Goal: Task Accomplishment & Management: Manage account settings

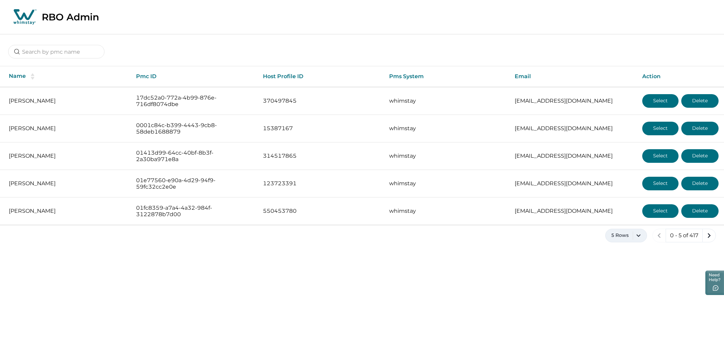
click at [640, 235] on button "5 Rows" at bounding box center [627, 235] width 42 height 14
click at [622, 323] on button "100 Rows" at bounding box center [626, 323] width 36 height 14
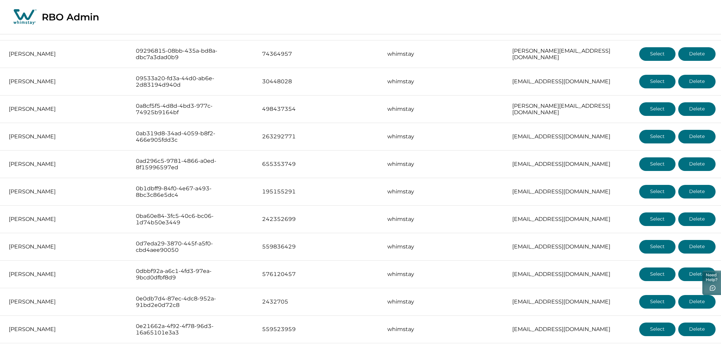
scroll to position [639, 0]
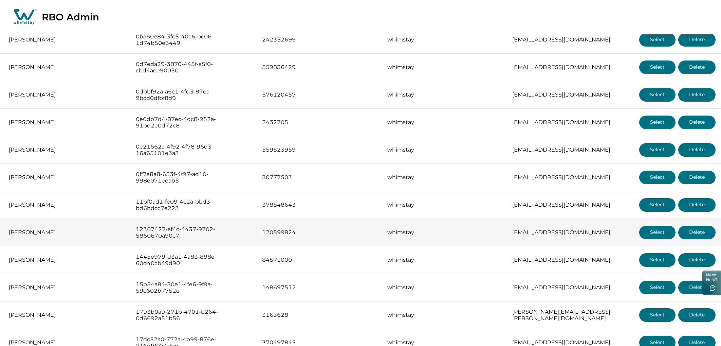
click at [664, 237] on button "Select" at bounding box center [657, 232] width 36 height 14
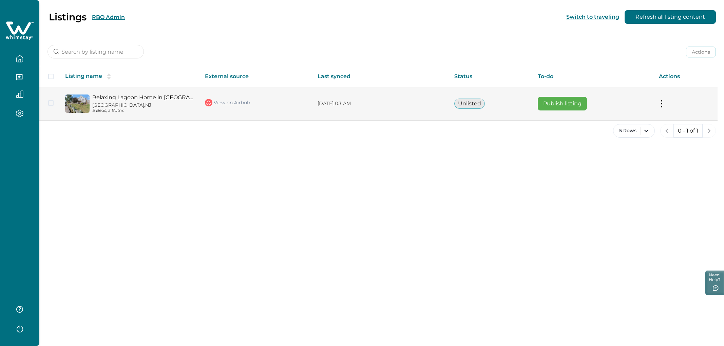
click at [570, 106] on button "Publish listing" at bounding box center [562, 104] width 49 height 14
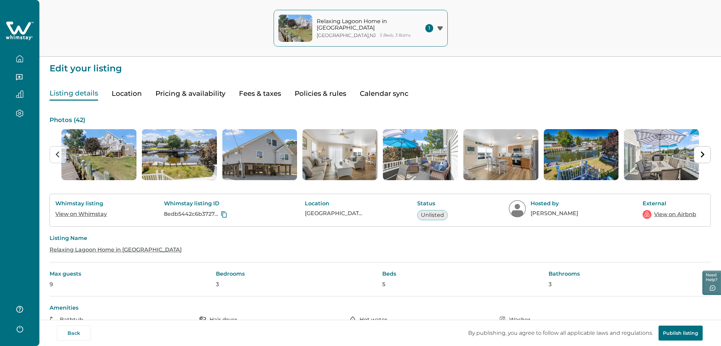
click at [121, 89] on button "Location" at bounding box center [127, 94] width 30 height 14
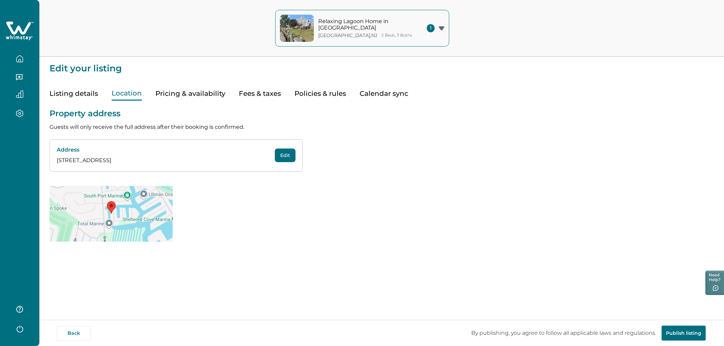
click at [182, 92] on button "Pricing & availability" at bounding box center [190, 94] width 70 height 14
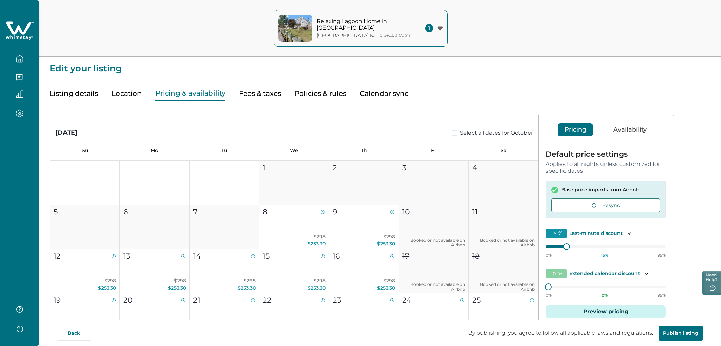
scroll to position [276, 0]
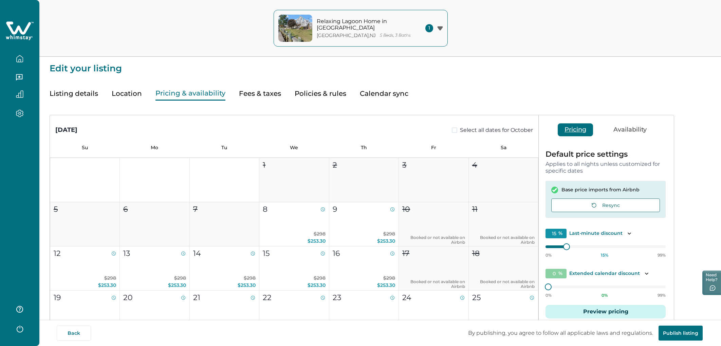
click at [264, 89] on button "Fees & taxes" at bounding box center [260, 94] width 42 height 14
type input "0"
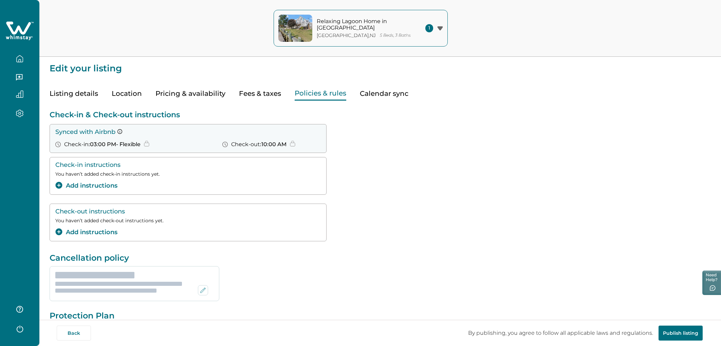
click at [310, 94] on button "Policies & rules" at bounding box center [321, 94] width 52 height 14
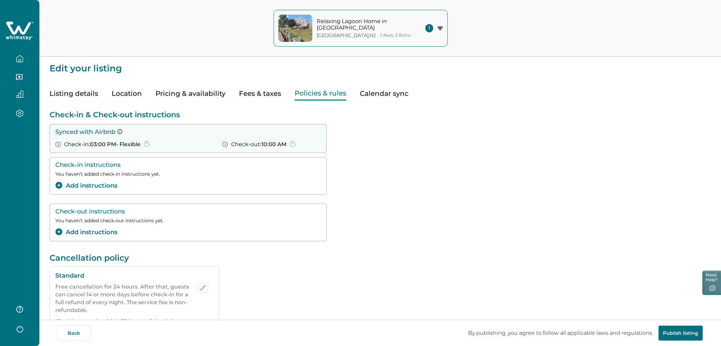
click at [260, 93] on button "Fees & taxes" at bounding box center [260, 94] width 42 height 14
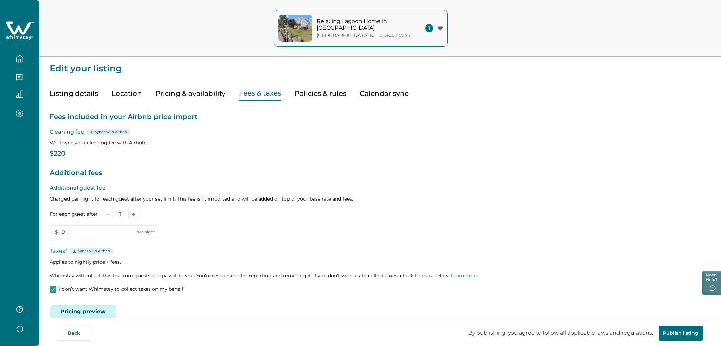
scroll to position [11, 0]
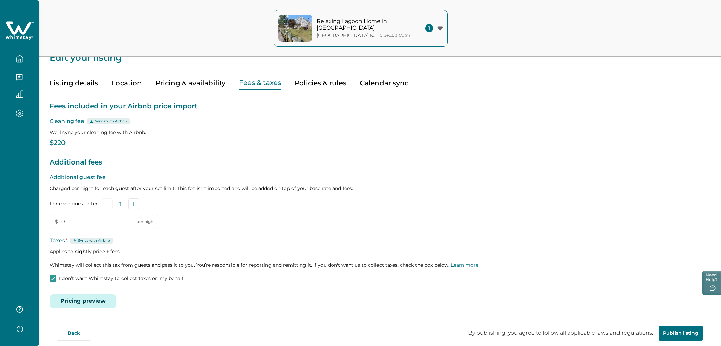
click at [90, 297] on button "Pricing preview" at bounding box center [83, 301] width 67 height 14
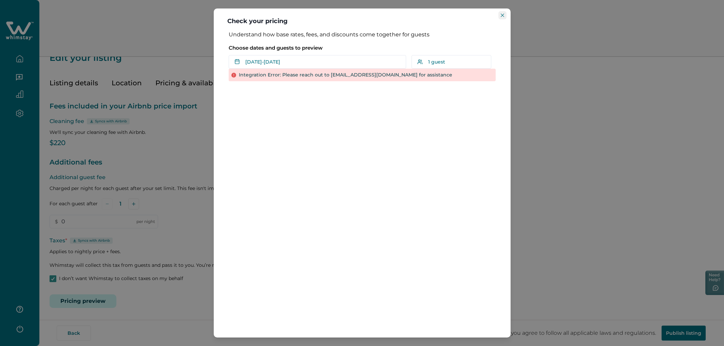
click at [502, 18] on button "Close" at bounding box center [503, 15] width 8 height 8
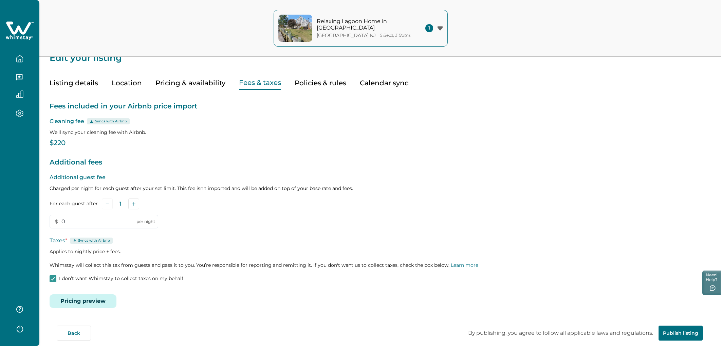
click at [197, 82] on button "Pricing & availability" at bounding box center [190, 83] width 70 height 14
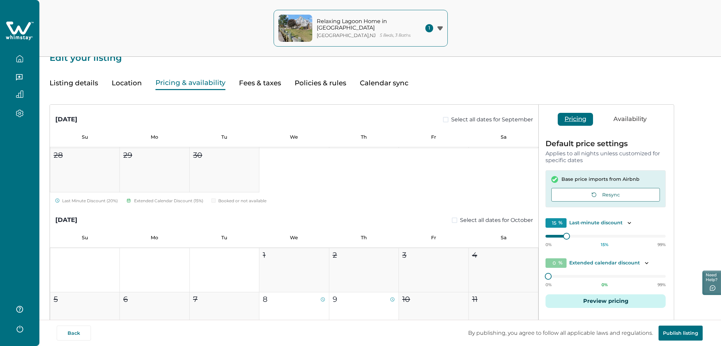
scroll to position [169, 0]
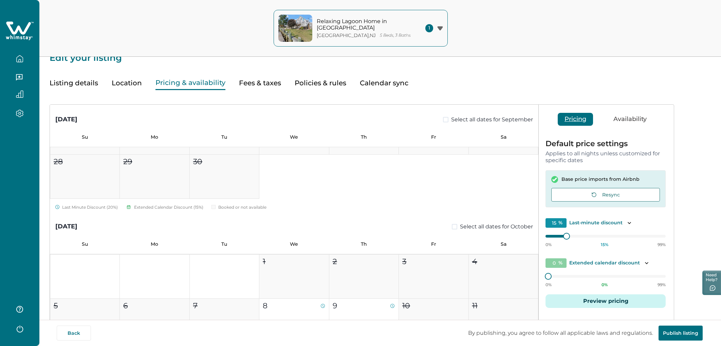
click at [72, 88] on button "Listing details" at bounding box center [74, 83] width 49 height 14
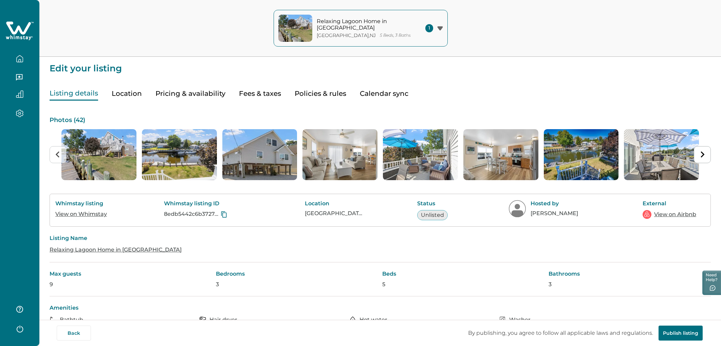
click at [199, 98] on button "Pricing & availability" at bounding box center [190, 94] width 70 height 14
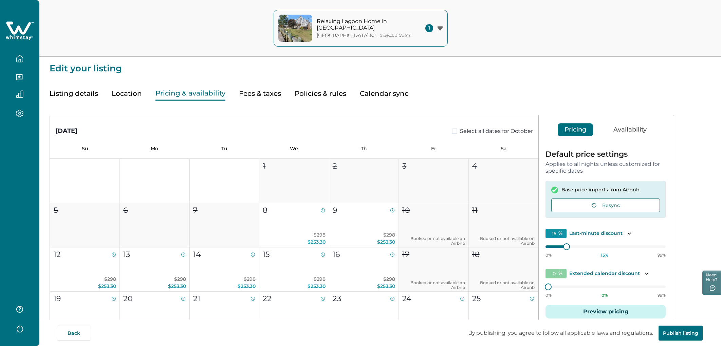
scroll to position [276, 0]
click at [22, 56] on icon "button" at bounding box center [19, 58] width 7 height 7
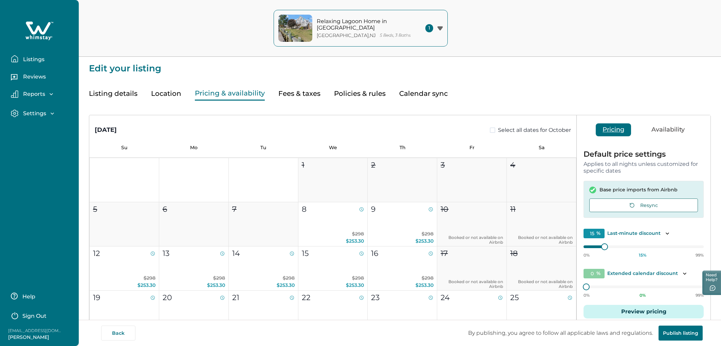
click at [35, 66] on div "Reviews" at bounding box center [39, 75] width 68 height 19
click at [29, 59] on p "Listings" at bounding box center [32, 59] width 23 height 7
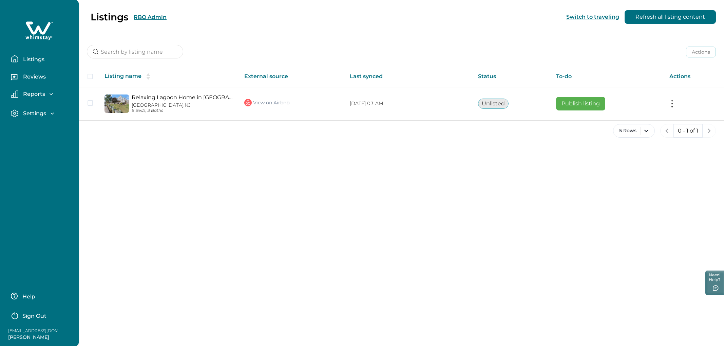
click at [159, 15] on div "Listings RBO Admin Switch to traveling Refresh all listing content" at bounding box center [362, 17] width 724 height 34
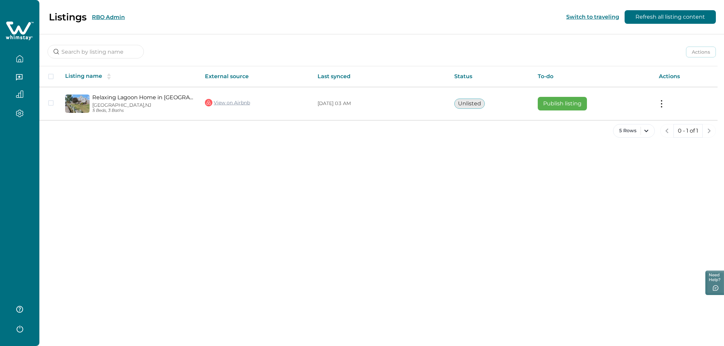
click at [115, 21] on div "Listings RBO Admin" at bounding box center [66, 17] width 117 height 12
click at [113, 17] on button "RBO Admin" at bounding box center [108, 17] width 33 height 6
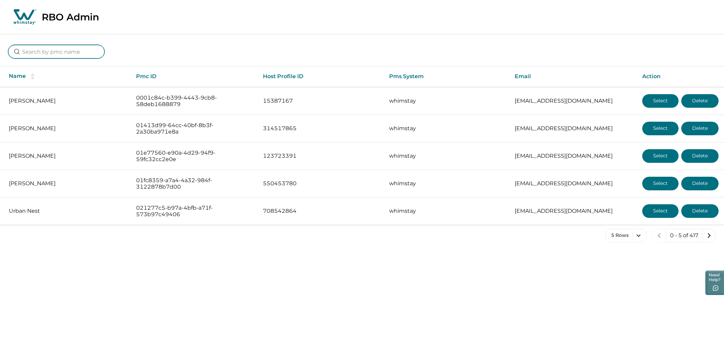
click at [75, 46] on input at bounding box center [56, 52] width 96 height 14
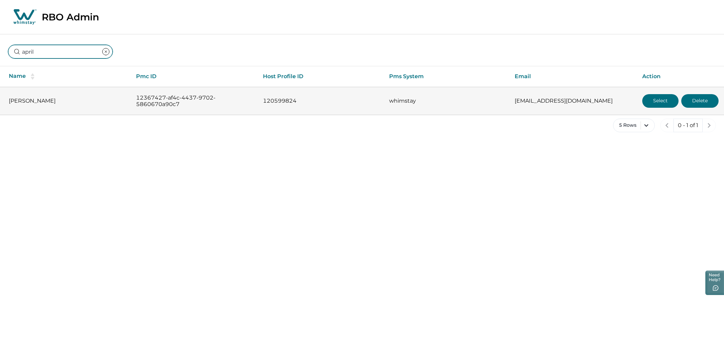
type input "april"
click at [654, 101] on button "Select" at bounding box center [661, 101] width 36 height 14
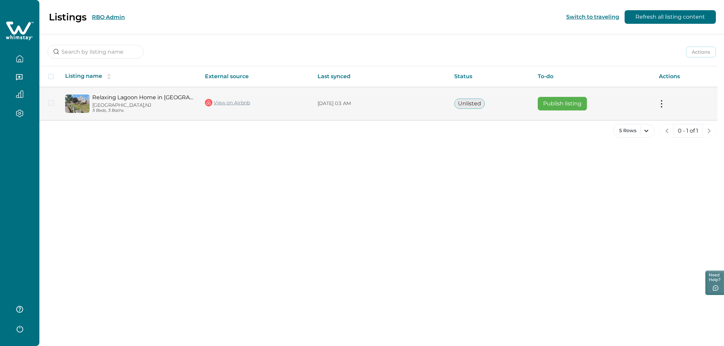
click at [555, 106] on button "Publish listing" at bounding box center [562, 104] width 49 height 14
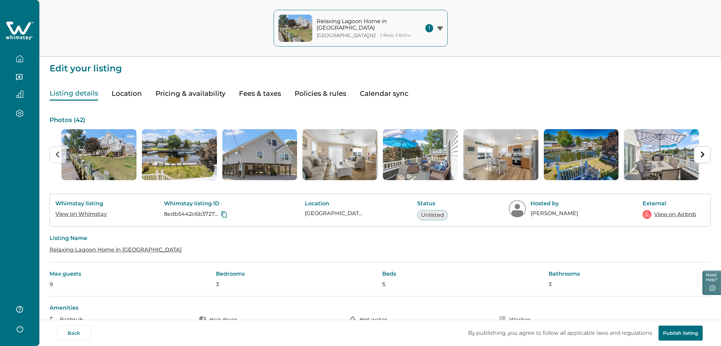
click at [204, 94] on button "Pricing & availability" at bounding box center [190, 94] width 70 height 14
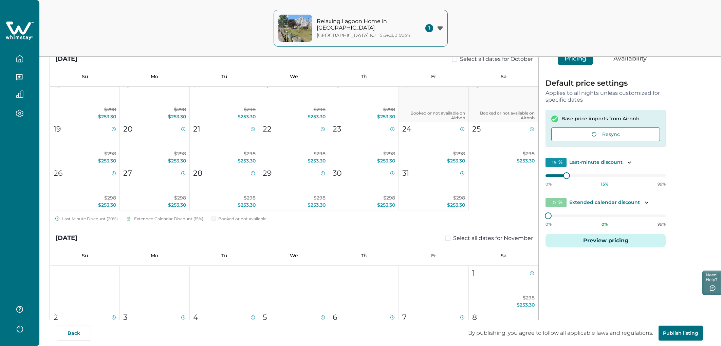
scroll to position [94, 0]
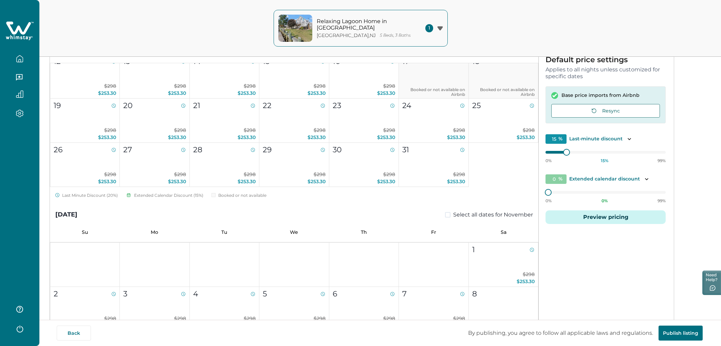
click at [597, 220] on button "Preview pricing" at bounding box center [606, 217] width 120 height 14
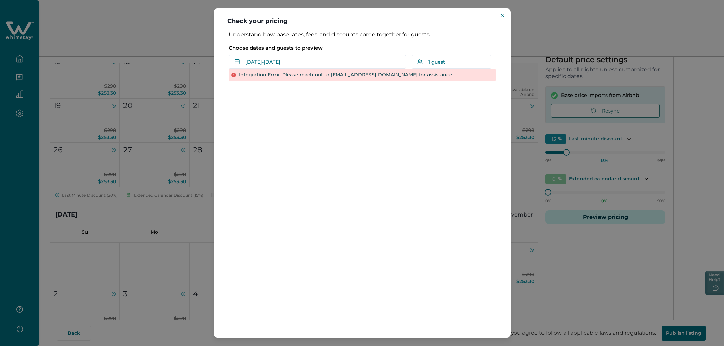
click at [336, 73] on div "Integration Error: Please reach out to hostsupport@whimstay.com for assistance" at bounding box center [362, 75] width 267 height 13
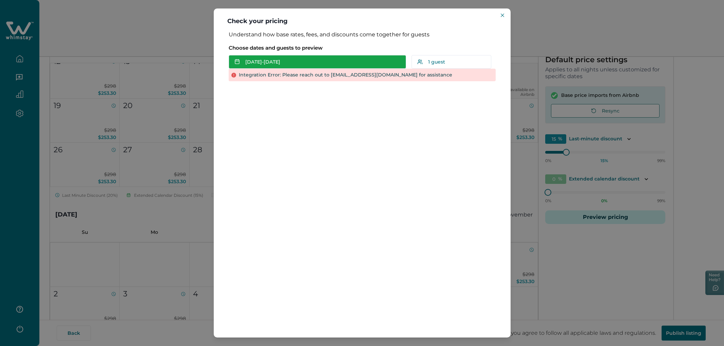
click at [317, 63] on button "Sep 27 - Sep 28" at bounding box center [318, 62] width 178 height 14
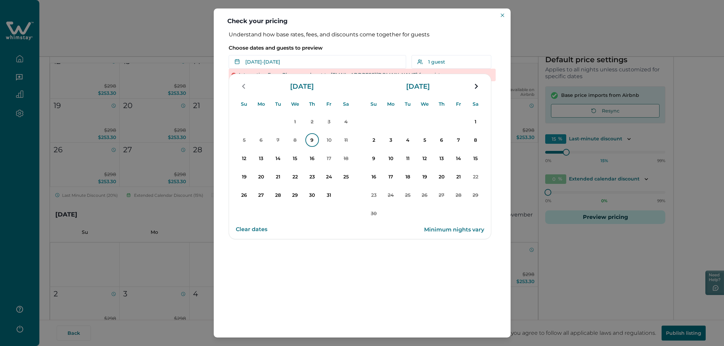
click at [311, 143] on p "9" at bounding box center [313, 140] width 14 height 14
click at [251, 231] on button "Clear dates" at bounding box center [252, 229] width 32 height 14
click at [506, 21] on header "Check your pricing" at bounding box center [362, 19] width 297 height 23
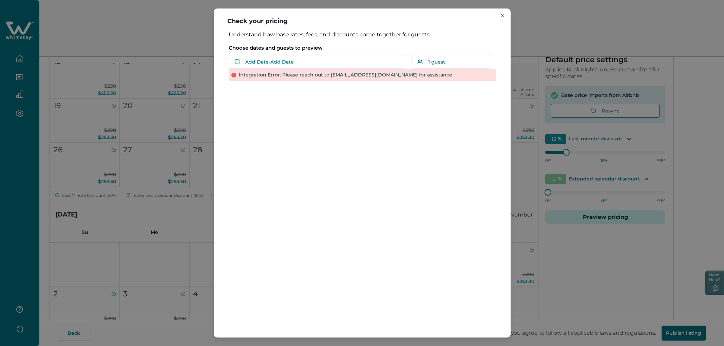
click at [502, 19] on header "Check your pricing" at bounding box center [362, 19] width 297 height 23
click at [502, 13] on button "Close" at bounding box center [503, 15] width 8 height 8
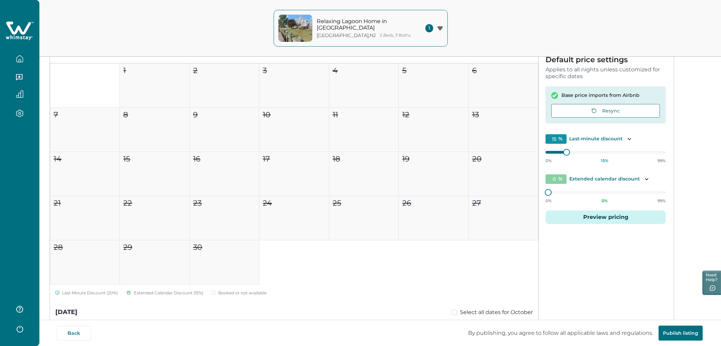
scroll to position [0, 0]
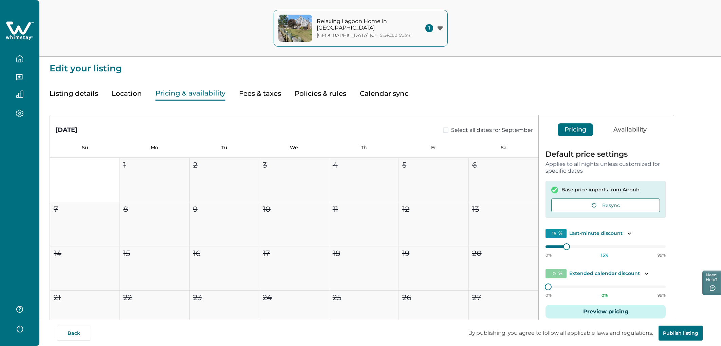
click at [78, 100] on div "September 2025 Select all dates for September Su Mo Tu We Th Fr Sa 1 2 3 4 5 6 …" at bounding box center [380, 263] width 661 height 326
click at [73, 92] on button "Listing details" at bounding box center [74, 94] width 49 height 14
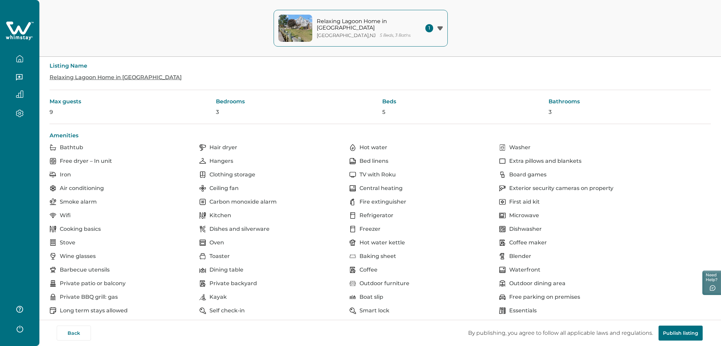
scroll to position [261, 0]
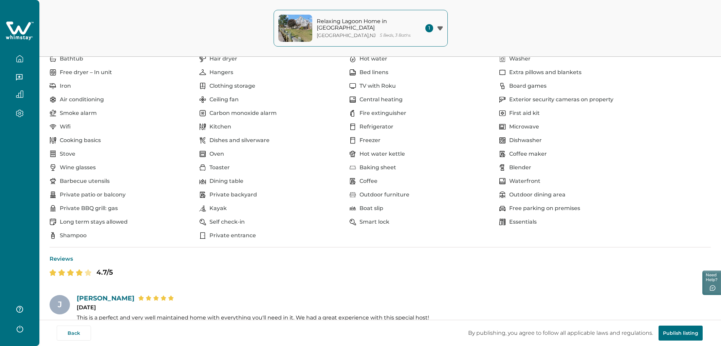
click at [20, 57] on icon "button" at bounding box center [19, 58] width 7 height 7
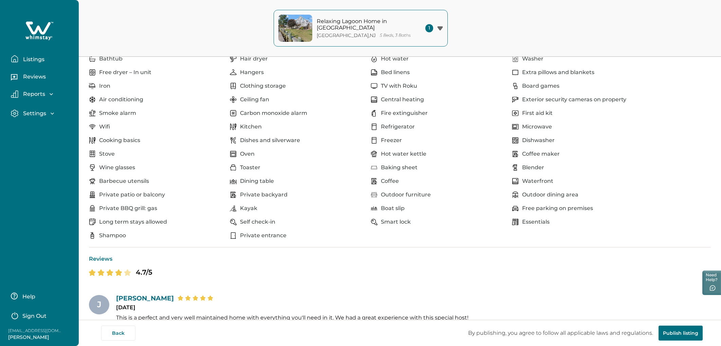
click at [24, 59] on p "Listings" at bounding box center [32, 59] width 23 height 7
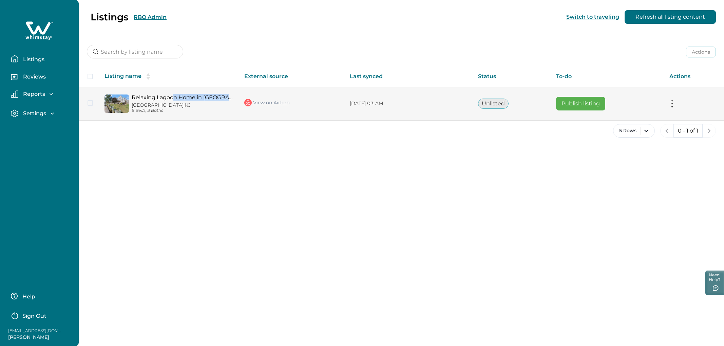
click at [173, 100] on div "Relaxing Lagoon Home in Little Egg Harbor Little Egg Harbor Township, NJ 5 Beds…" at bounding box center [181, 103] width 105 height 19
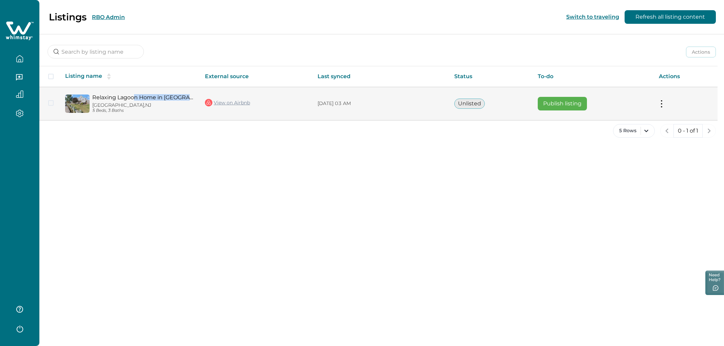
click at [164, 100] on link "Relaxing Lagoon Home in Little Egg Harbor" at bounding box center [143, 97] width 102 height 6
click at [231, 102] on link "View on Airbnb" at bounding box center [227, 102] width 45 height 9
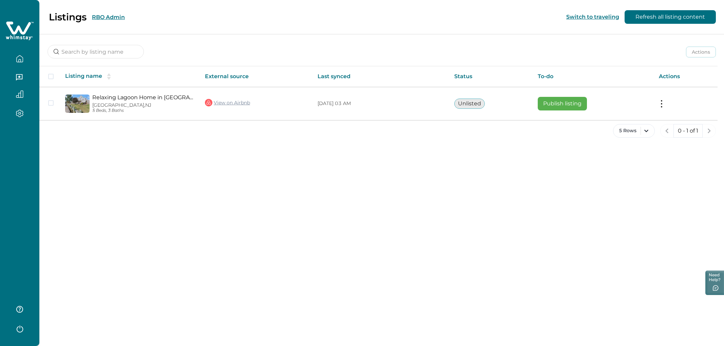
click at [243, 199] on div "Listings RBO Admin Switch to traveling Refresh all listing content Actions Acti…" at bounding box center [381, 173] width 685 height 346
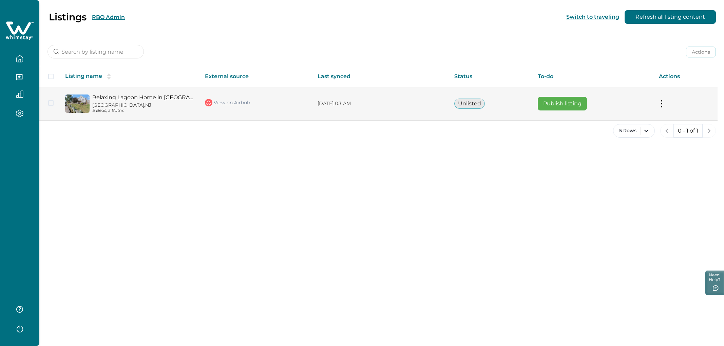
click at [561, 105] on button "Publish listing" at bounding box center [562, 104] width 49 height 14
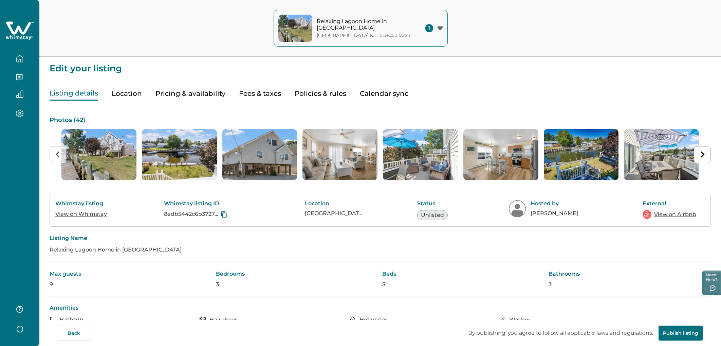
click at [206, 93] on button "Pricing & availability" at bounding box center [190, 94] width 70 height 14
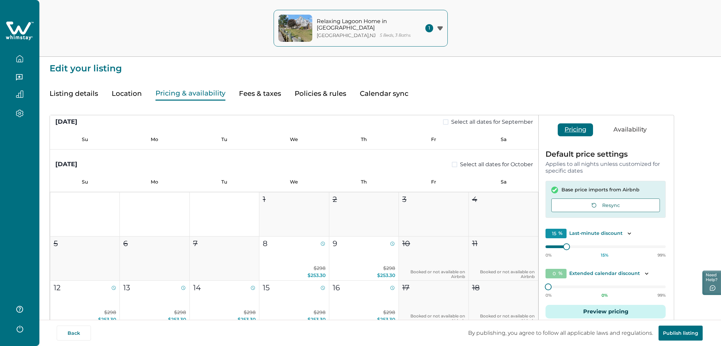
scroll to position [260, 0]
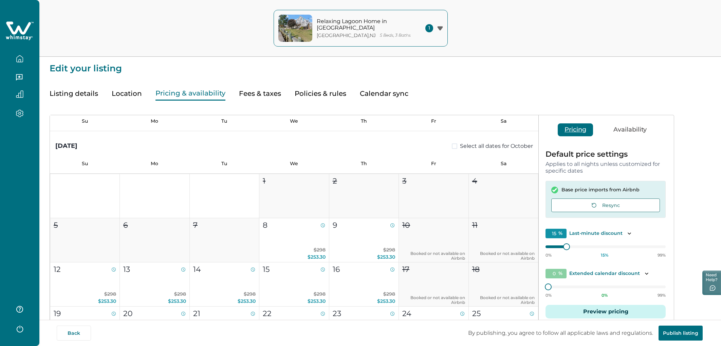
click at [374, 93] on button "Calendar sync" at bounding box center [384, 94] width 49 height 14
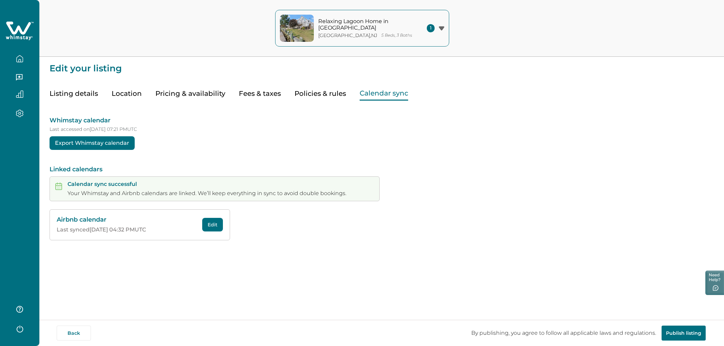
click at [218, 97] on button "Pricing & availability" at bounding box center [190, 94] width 70 height 14
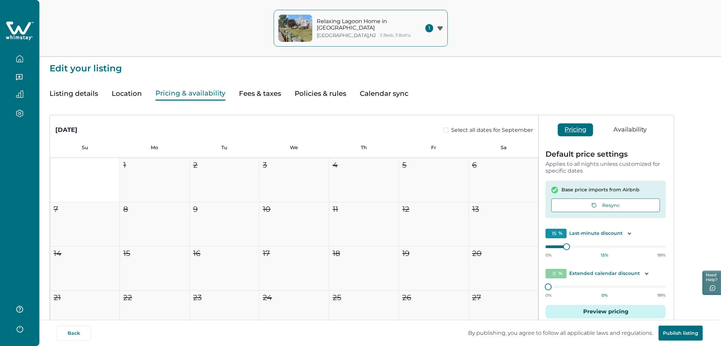
scroll to position [276, 0]
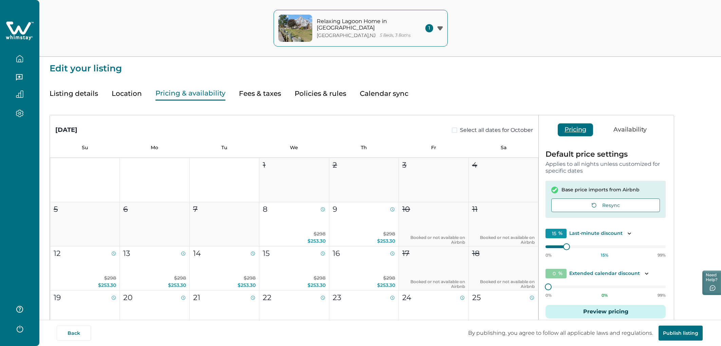
click at [236, 96] on div "Listing details Location Pricing & availability Fees & taxes Policies & rules C…" at bounding box center [380, 86] width 661 height 27
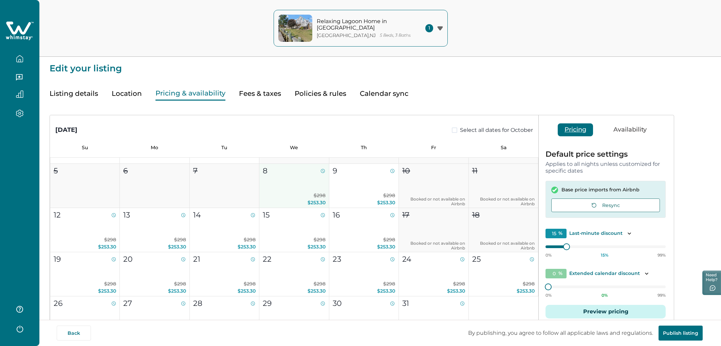
scroll to position [327, 0]
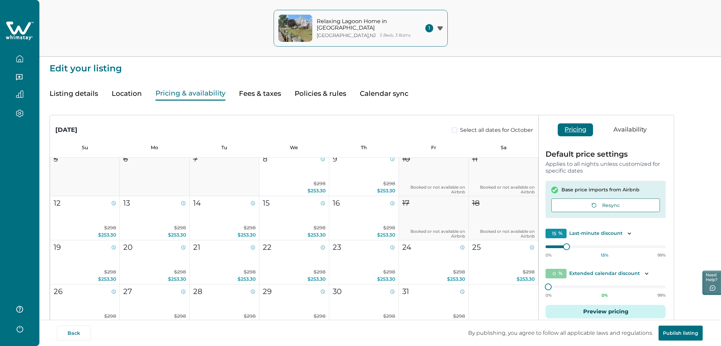
click at [60, 96] on button "Listing details" at bounding box center [74, 94] width 49 height 14
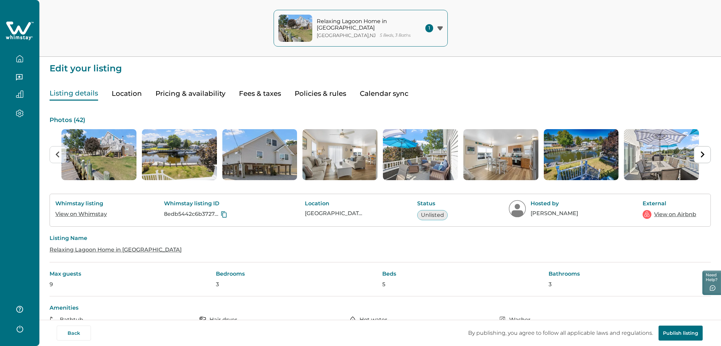
click at [19, 60] on icon "button" at bounding box center [19, 58] width 7 height 7
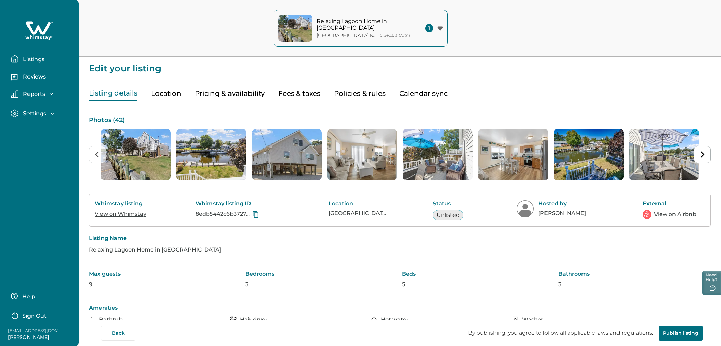
click at [20, 62] on button "Listings" at bounding box center [42, 59] width 62 height 14
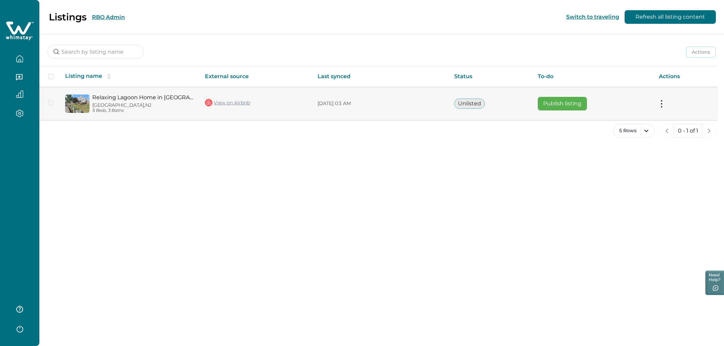
click at [170, 108] on p "Little Egg Harbor Township, NJ" at bounding box center [143, 105] width 102 height 6
click at [155, 96] on link "Relaxing Lagoon Home in Little Egg Harbor" at bounding box center [143, 97] width 102 height 6
click at [562, 103] on button "Publish listing" at bounding box center [562, 104] width 49 height 14
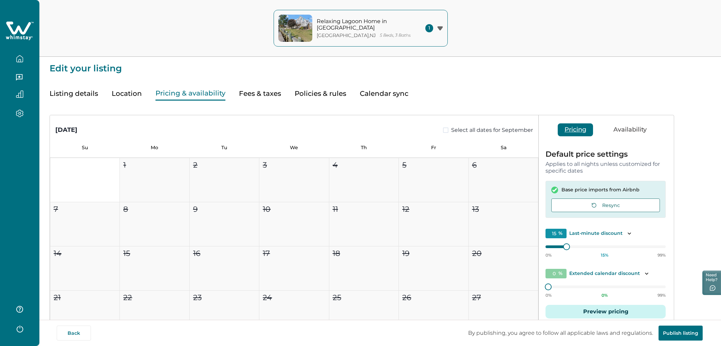
click at [216, 91] on button "Pricing & availability" at bounding box center [190, 94] width 70 height 14
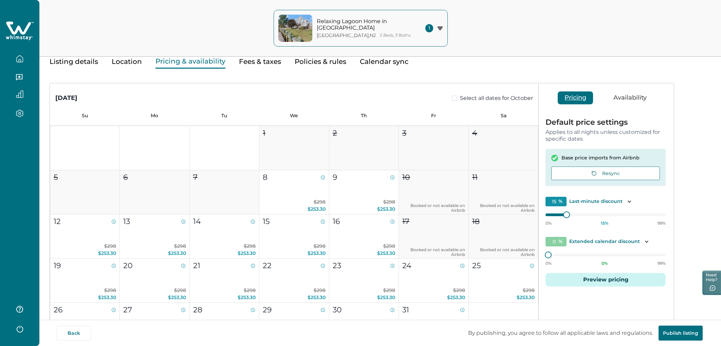
scroll to position [57, 0]
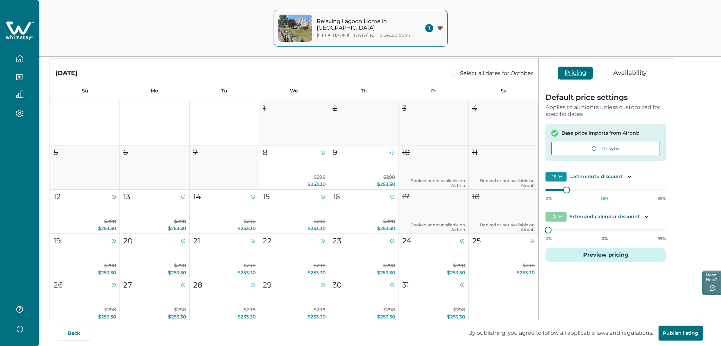
click at [623, 253] on button "Preview pricing" at bounding box center [606, 255] width 120 height 14
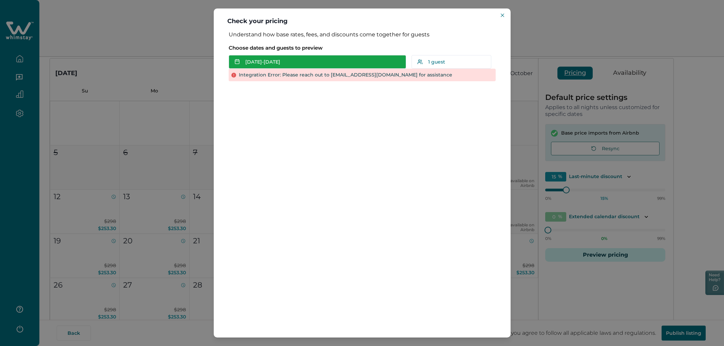
click at [333, 60] on button "Sep 27 - Sep 28" at bounding box center [318, 62] width 178 height 14
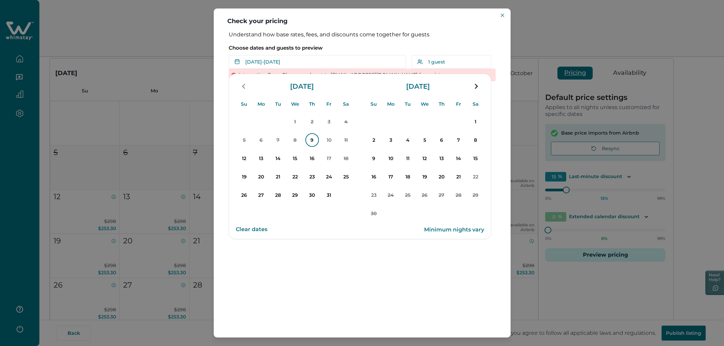
click at [310, 137] on p "9" at bounding box center [313, 140] width 14 height 14
click at [328, 142] on p "10" at bounding box center [330, 140] width 14 height 14
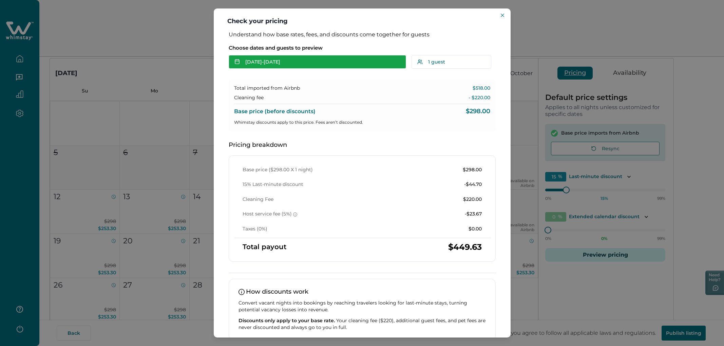
click at [288, 67] on button "Oct 09 - Oct 10" at bounding box center [318, 62] width 178 height 14
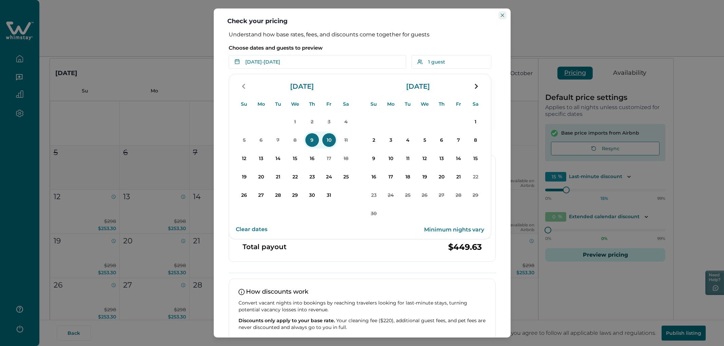
click at [499, 18] on button "Close" at bounding box center [503, 15] width 8 height 8
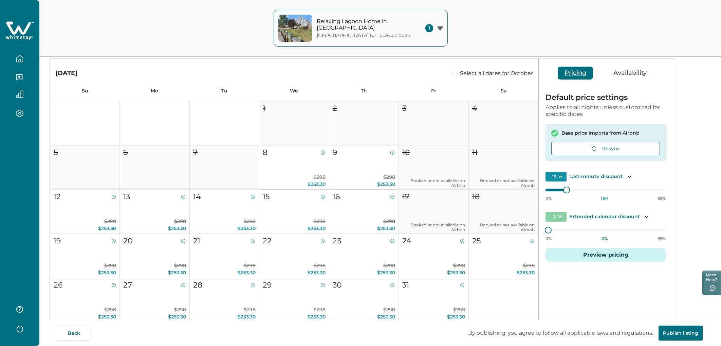
click at [615, 253] on button "Preview pricing" at bounding box center [606, 255] width 120 height 14
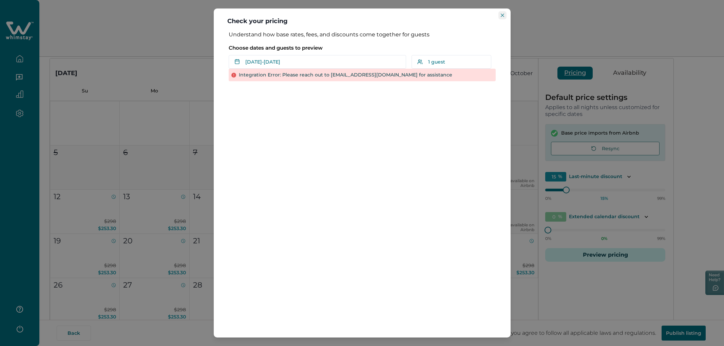
click at [499, 17] on button "Close" at bounding box center [503, 15] width 8 height 8
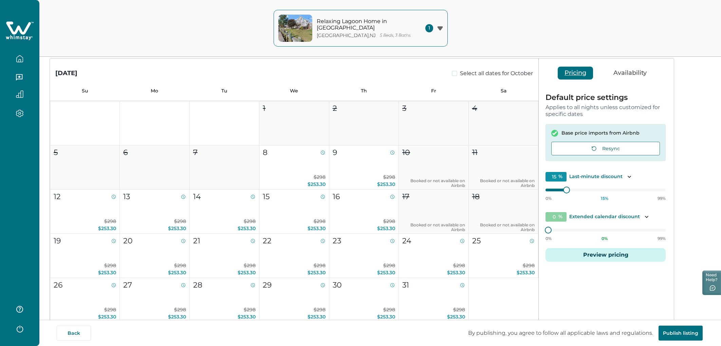
click at [605, 256] on button "Preview pricing" at bounding box center [606, 255] width 120 height 14
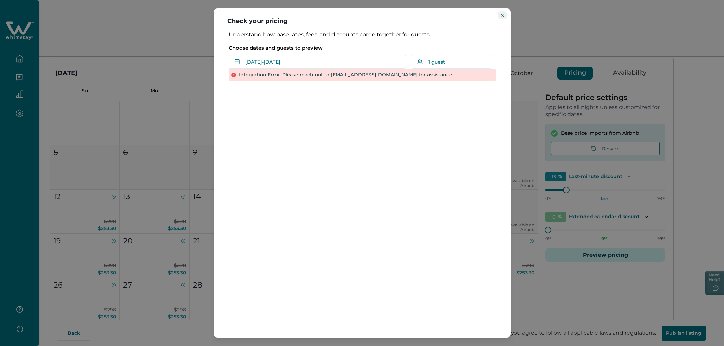
click at [506, 18] on button "Close" at bounding box center [503, 15] width 8 height 8
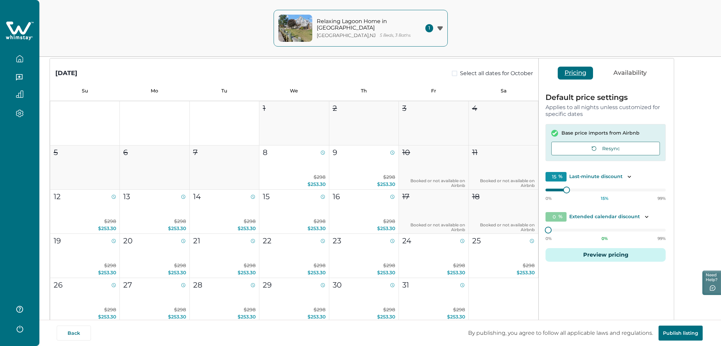
click at [27, 38] on icon at bounding box center [27, 37] width 2 height 3
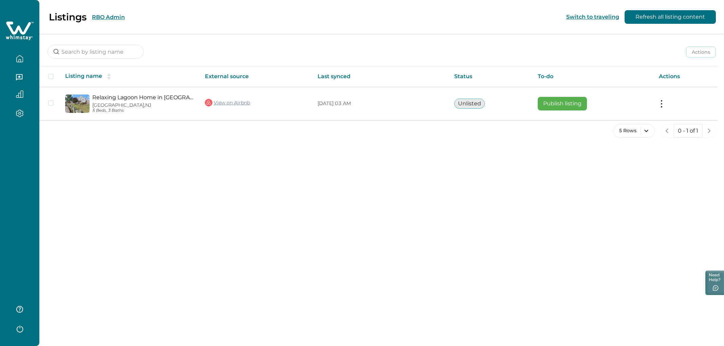
click at [104, 18] on button "RBO Admin" at bounding box center [108, 17] width 33 height 6
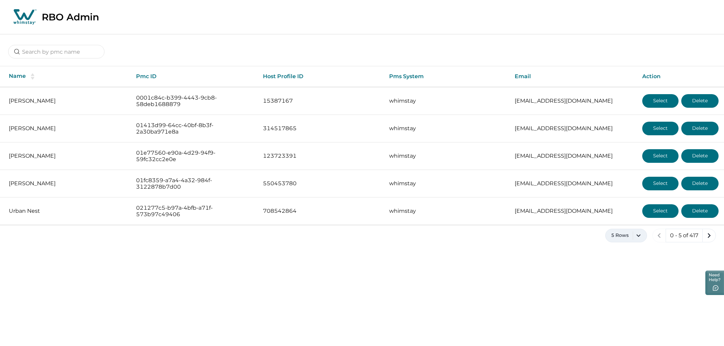
click at [640, 229] on button "5 Rows" at bounding box center [627, 235] width 42 height 14
click at [624, 327] on button "100 Rows" at bounding box center [626, 323] width 36 height 14
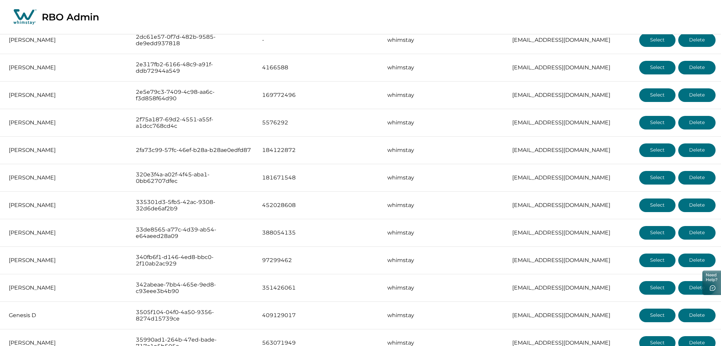
scroll to position [2154, 0]
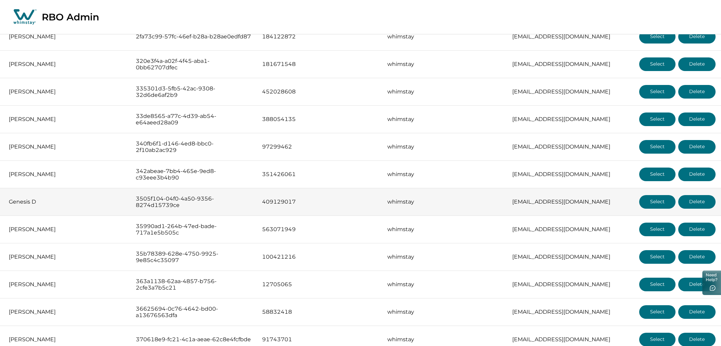
click at [662, 205] on button "Select" at bounding box center [657, 202] width 36 height 14
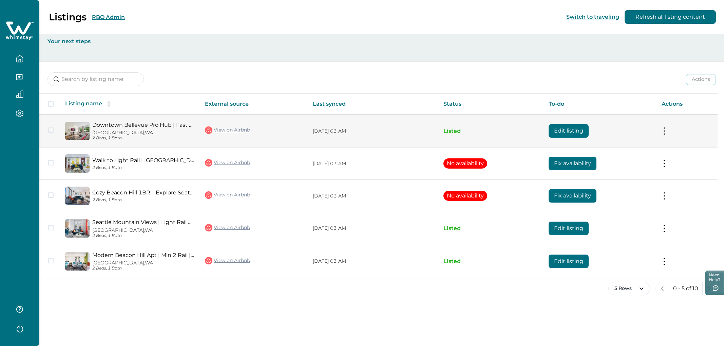
click at [573, 131] on button "Edit listing" at bounding box center [569, 131] width 40 height 14
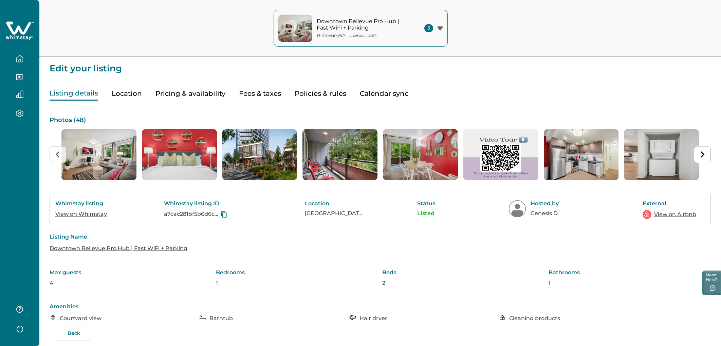
click at [247, 96] on button "Fees & taxes" at bounding box center [260, 94] width 42 height 14
type input "15"
type input "9"
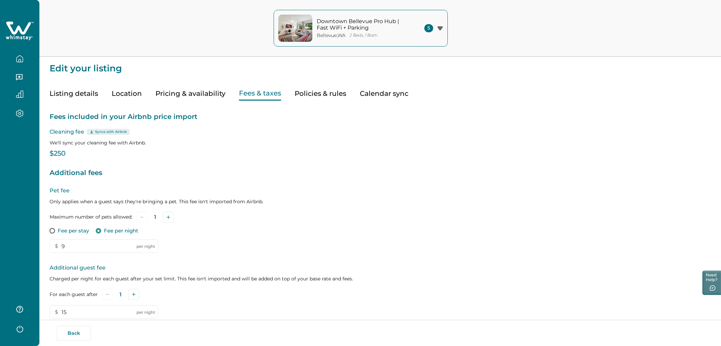
click at [209, 96] on button "Pricing & availability" at bounding box center [190, 94] width 70 height 14
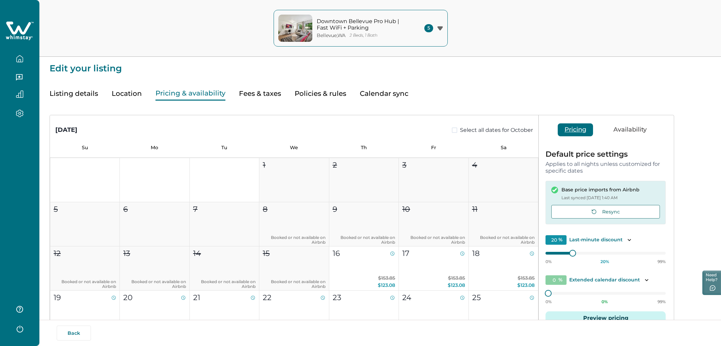
click at [598, 314] on button "Preview pricing" at bounding box center [606, 318] width 120 height 14
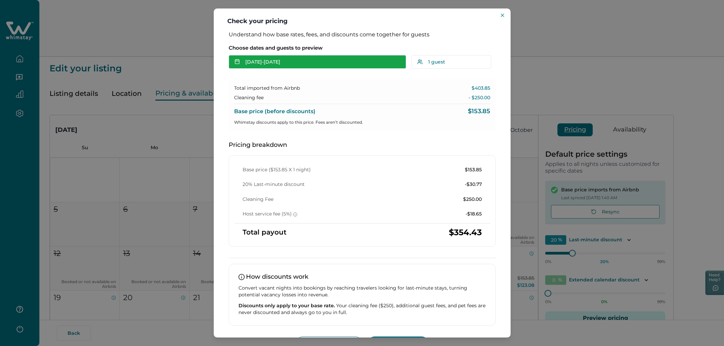
click at [318, 61] on button "Oct 16 - Oct 17" at bounding box center [318, 62] width 178 height 14
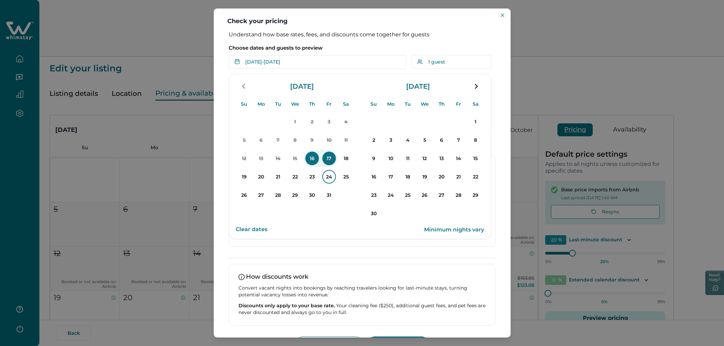
click at [329, 178] on p "24" at bounding box center [330, 177] width 14 height 14
click at [329, 198] on p "31" at bounding box center [330, 195] width 14 height 14
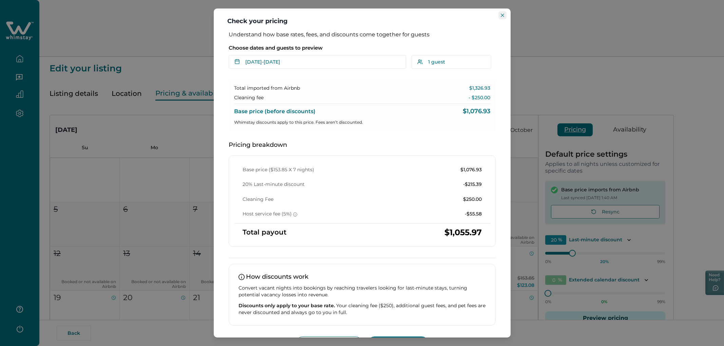
click at [503, 14] on icon "Close" at bounding box center [502, 15] width 3 height 3
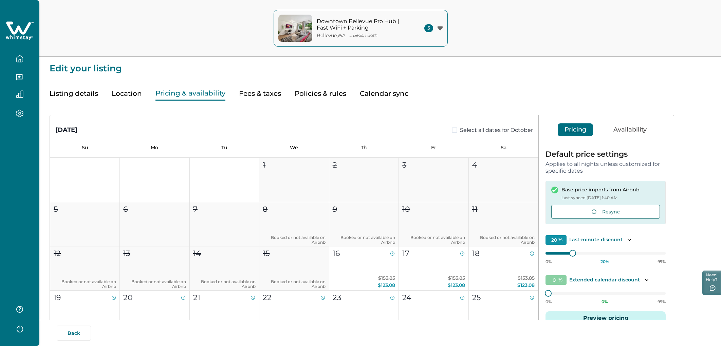
click at [81, 92] on button "Listing details" at bounding box center [74, 94] width 49 height 14
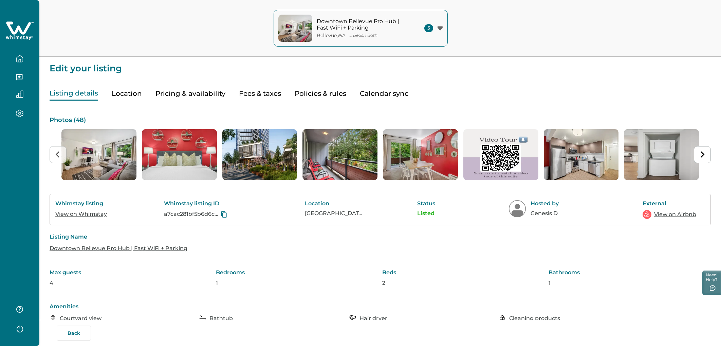
click at [24, 61] on button "button" at bounding box center [19, 59] width 29 height 14
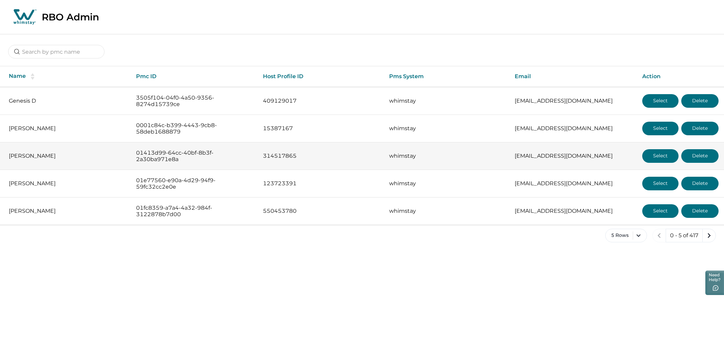
click at [661, 157] on button "Select" at bounding box center [661, 156] width 36 height 14
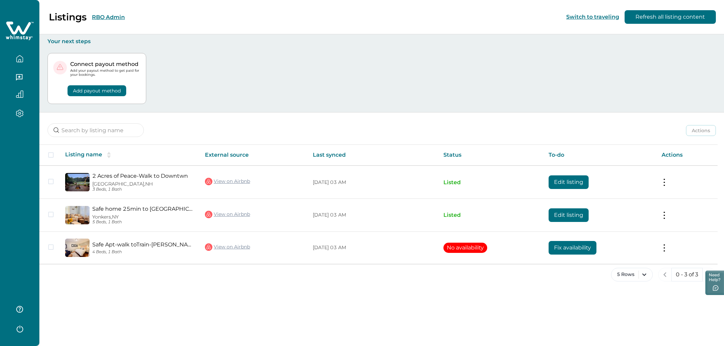
click at [106, 16] on button "RBO Admin" at bounding box center [108, 17] width 33 height 6
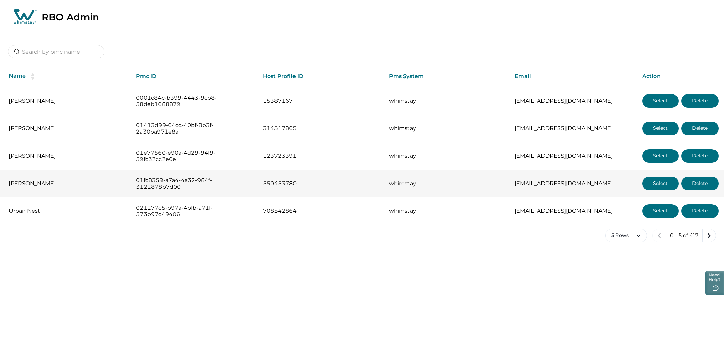
click at [84, 177] on td "[PERSON_NAME]" at bounding box center [65, 183] width 131 height 27
drag, startPoint x: 35, startPoint y: 183, endPoint x: 3, endPoint y: 183, distance: 32.6
click at [3, 183] on td "[PERSON_NAME]" at bounding box center [65, 183] width 131 height 27
copy p "[PERSON_NAME]"
drag, startPoint x: 187, startPoint y: 188, endPoint x: 135, endPoint y: 182, distance: 51.6
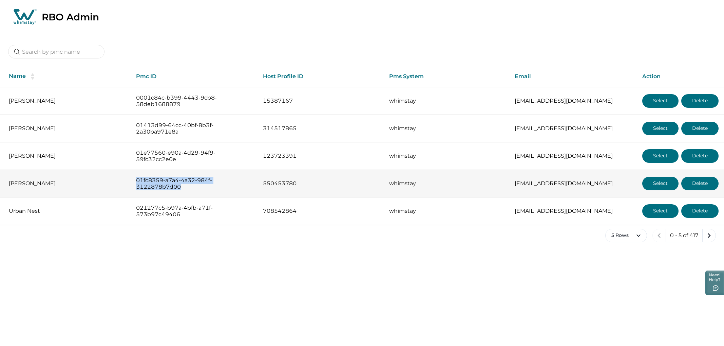
click at [136, 182] on p "01fc8359-a7a4-4a32-984f-3122878b7d00" at bounding box center [194, 183] width 116 height 13
copy p "01fc8359-a7a4-4a32-984f-3122878b7d00"
drag, startPoint x: 596, startPoint y: 184, endPoint x: 492, endPoint y: 184, distance: 104.6
click at [491, 184] on tr "Alex Pol 01fc8359-a7a4-4a32-984f-3122878b7d00 550453780 whimstay amytyler5322@o…" at bounding box center [362, 183] width 724 height 27
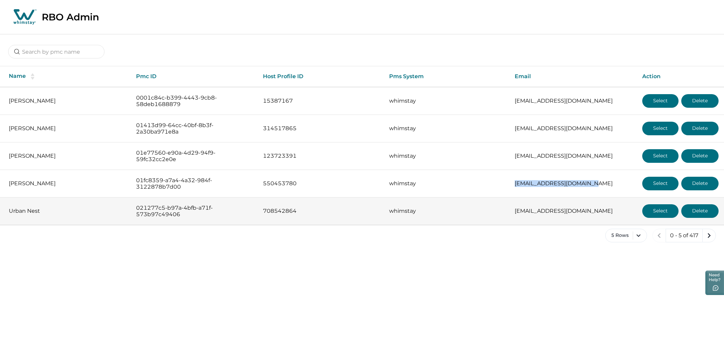
copy tr "[EMAIL_ADDRESS][DOMAIN_NAME]"
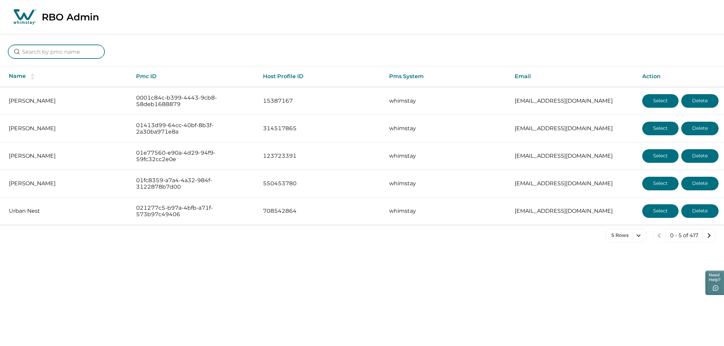
click at [70, 51] on input at bounding box center [56, 52] width 96 height 14
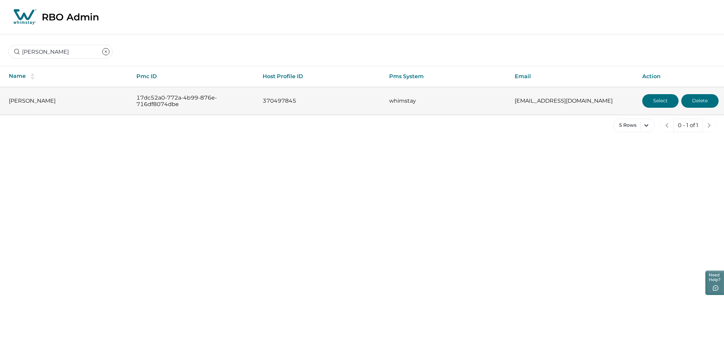
drag, startPoint x: 53, startPoint y: 102, endPoint x: 5, endPoint y: 102, distance: 47.5
click at [5, 102] on td "Alberto Pulles" at bounding box center [65, 101] width 131 height 28
copy p "Alberto Pulles"
drag, startPoint x: 179, startPoint y: 105, endPoint x: 127, endPoint y: 97, distance: 51.9
click at [127, 97] on tr "Alberto Pulles 17dc52a0-772a-4b99-876e-716df8074dbe 370497845 whimstay apulles@…" at bounding box center [362, 101] width 724 height 28
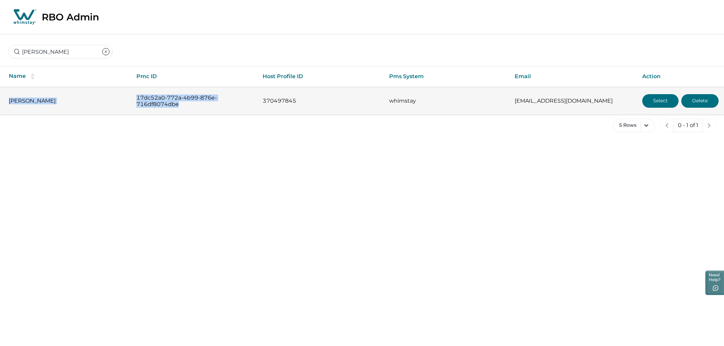
copy tr "Alberto Pulles 17dc52a0-772a-4b99-876e-716df8074dbe"
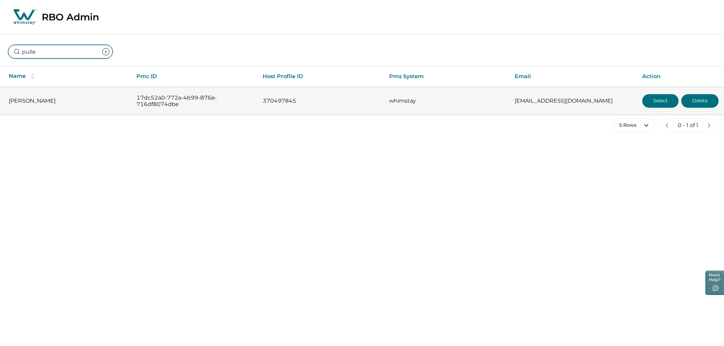
type input "pulle"
drag, startPoint x: 582, startPoint y: 102, endPoint x: 515, endPoint y: 102, distance: 66.2
click at [515, 102] on p "apulles@santexcorp.com" at bounding box center [573, 100] width 117 height 7
copy p "pulles@santexcorp.com"
click at [647, 102] on button "Select" at bounding box center [661, 101] width 36 height 14
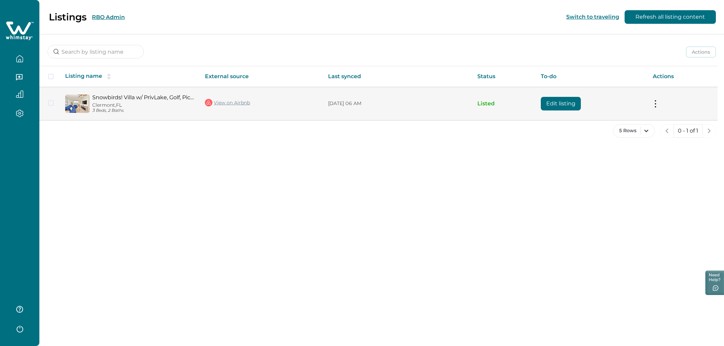
click at [240, 102] on link "View on Airbnb" at bounding box center [227, 102] width 45 height 9
click at [229, 102] on link "View on Airbnb" at bounding box center [227, 102] width 45 height 9
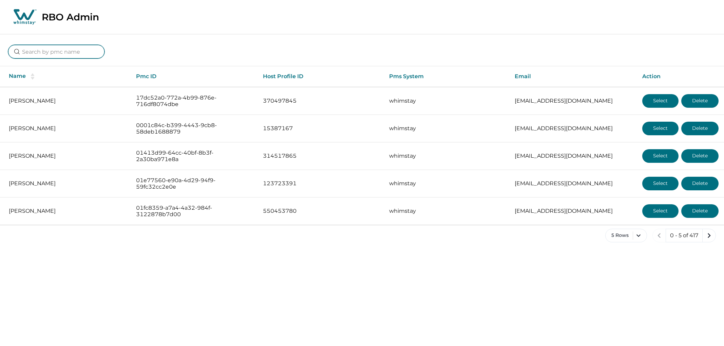
click at [59, 53] on input at bounding box center [56, 52] width 96 height 14
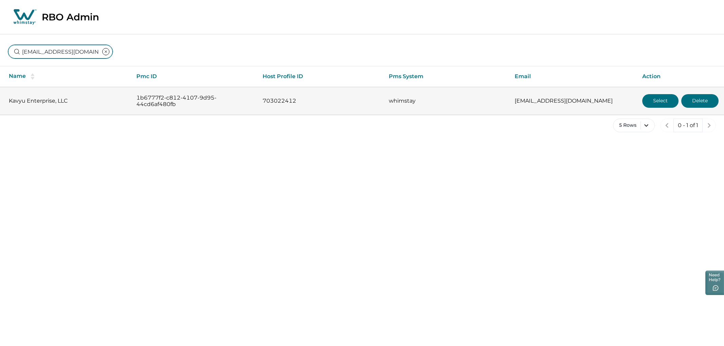
type input "[EMAIL_ADDRESS][DOMAIN_NAME]"
click at [655, 104] on button "Select" at bounding box center [661, 101] width 36 height 14
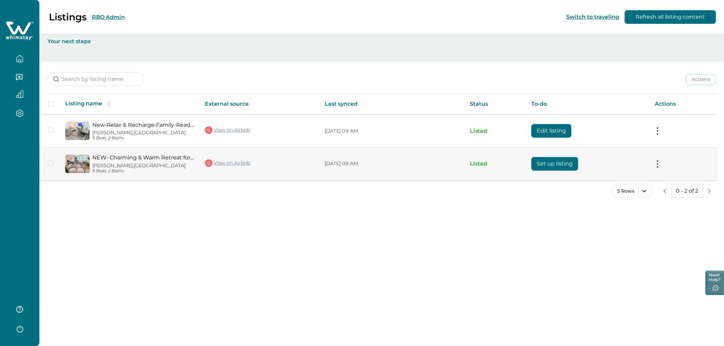
click at [551, 163] on button "Set up listing" at bounding box center [555, 164] width 47 height 14
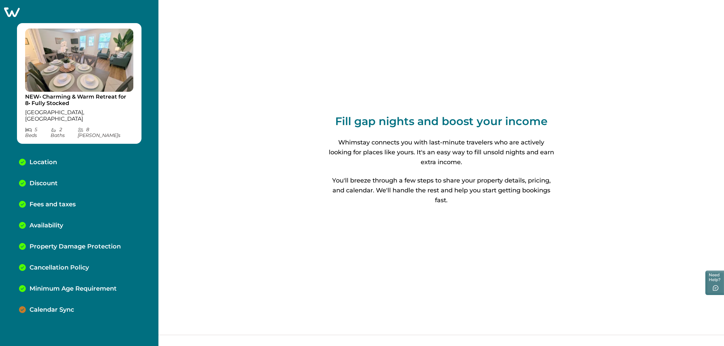
click at [15, 13] on icon at bounding box center [11, 12] width 17 height 11
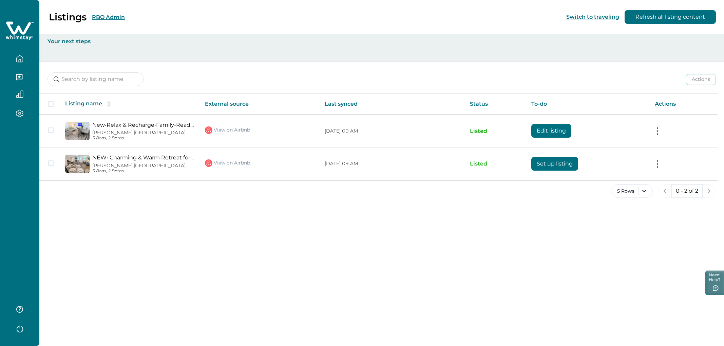
click at [489, 200] on div "5 Rows 0 - 2 of 2" at bounding box center [381, 196] width 685 height 24
click at [97, 44] on p "Your next steps" at bounding box center [382, 41] width 669 height 7
click at [75, 51] on div at bounding box center [382, 53] width 669 height 16
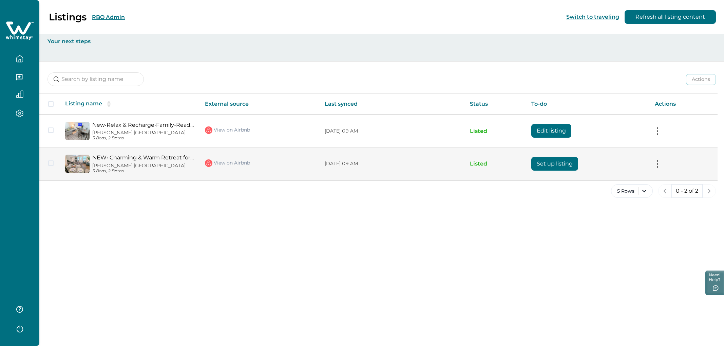
click at [656, 163] on button at bounding box center [657, 163] width 5 height 7
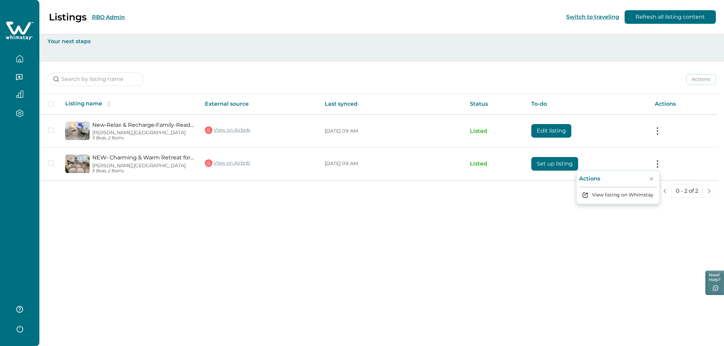
click at [558, 210] on div "Listings RBO Admin Switch to traveling Refresh all listing content Your next st…" at bounding box center [381, 173] width 685 height 346
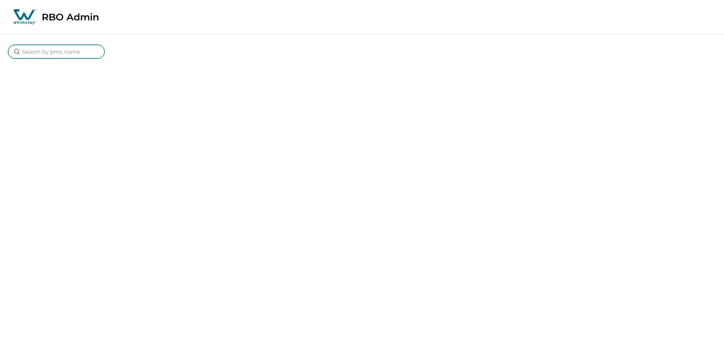
click at [50, 51] on input at bounding box center [56, 52] width 96 height 14
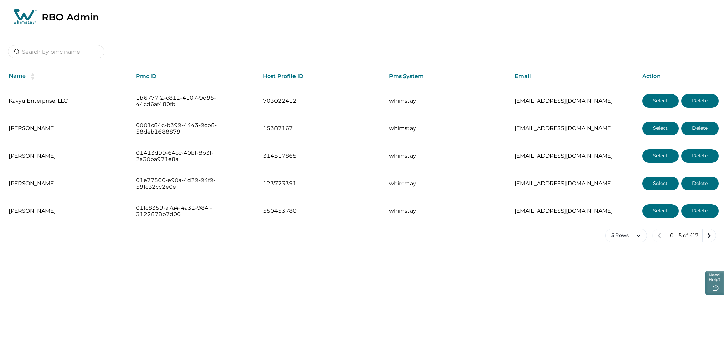
click at [108, 55] on div at bounding box center [362, 46] width 724 height 25
drag, startPoint x: 69, startPoint y: 102, endPoint x: -11, endPoint y: 101, distance: 79.1
click at [0, 101] on html "Skip to Content RBO Admin Name Pmc ID Host Profile ID Pms System Email Action K…" at bounding box center [362, 126] width 724 height 253
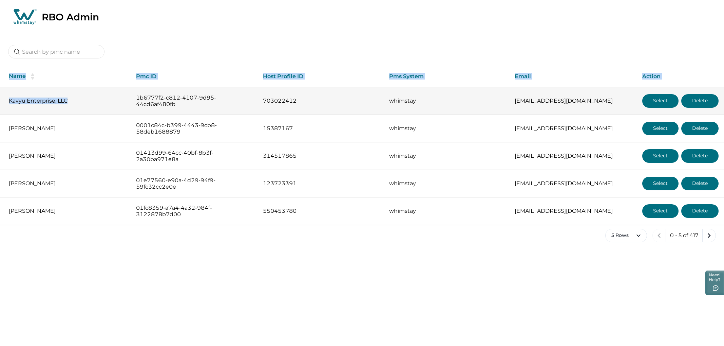
click at [54, 100] on p "Kavyu Enterprise, LLC" at bounding box center [67, 100] width 116 height 7
drag, startPoint x: 60, startPoint y: 100, endPoint x: 6, endPoint y: 99, distance: 53.7
click at [6, 99] on td "Kavyu Enterprise, LLC" at bounding box center [65, 101] width 131 height 28
copy p "Kavyu Enterprise, LLC"
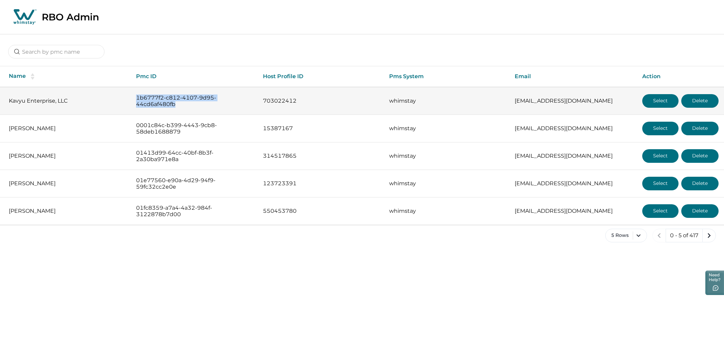
drag, startPoint x: 170, startPoint y: 104, endPoint x: 136, endPoint y: 99, distance: 34.3
click at [136, 99] on p "1b6777f2-c812-4107-9d95-44cd6af480fb" at bounding box center [194, 100] width 116 height 13
copy p "1b6777f2-c812-4107-9d95-44cd6af480fb"
drag, startPoint x: 576, startPoint y: 100, endPoint x: 501, endPoint y: 100, distance: 75.4
click at [501, 100] on tr "Kavyu Enterprise, LLC 1b6777f2-c812-4107-9d95-44cd6af480fb 703022412 whimstay […" at bounding box center [362, 101] width 724 height 28
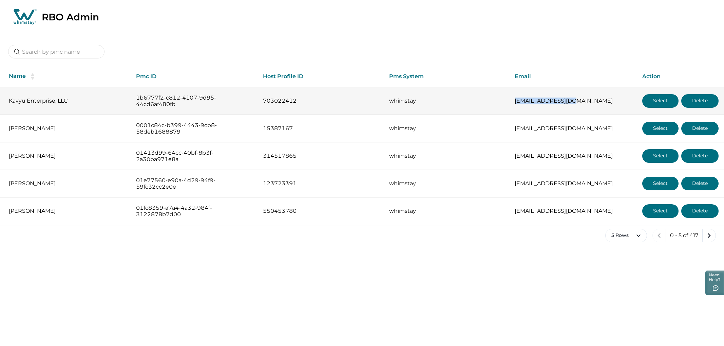
copy tr "[EMAIL_ADDRESS][DOMAIN_NAME]"
click at [650, 97] on button "Select" at bounding box center [661, 101] width 36 height 14
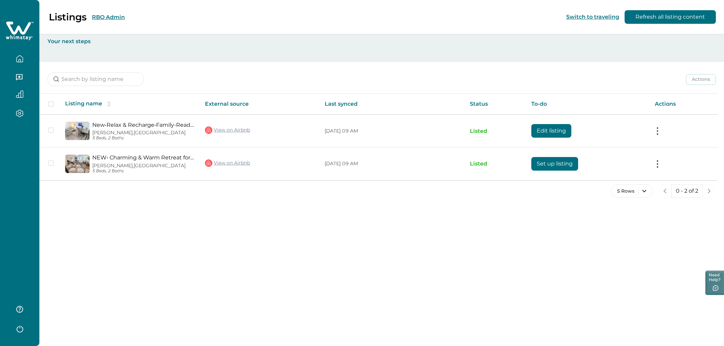
click at [97, 20] on div "Listings RBO Admin" at bounding box center [66, 17] width 117 height 12
click at [97, 20] on button "RBO Admin" at bounding box center [108, 17] width 33 height 6
